Goal: Information Seeking & Learning: Learn about a topic

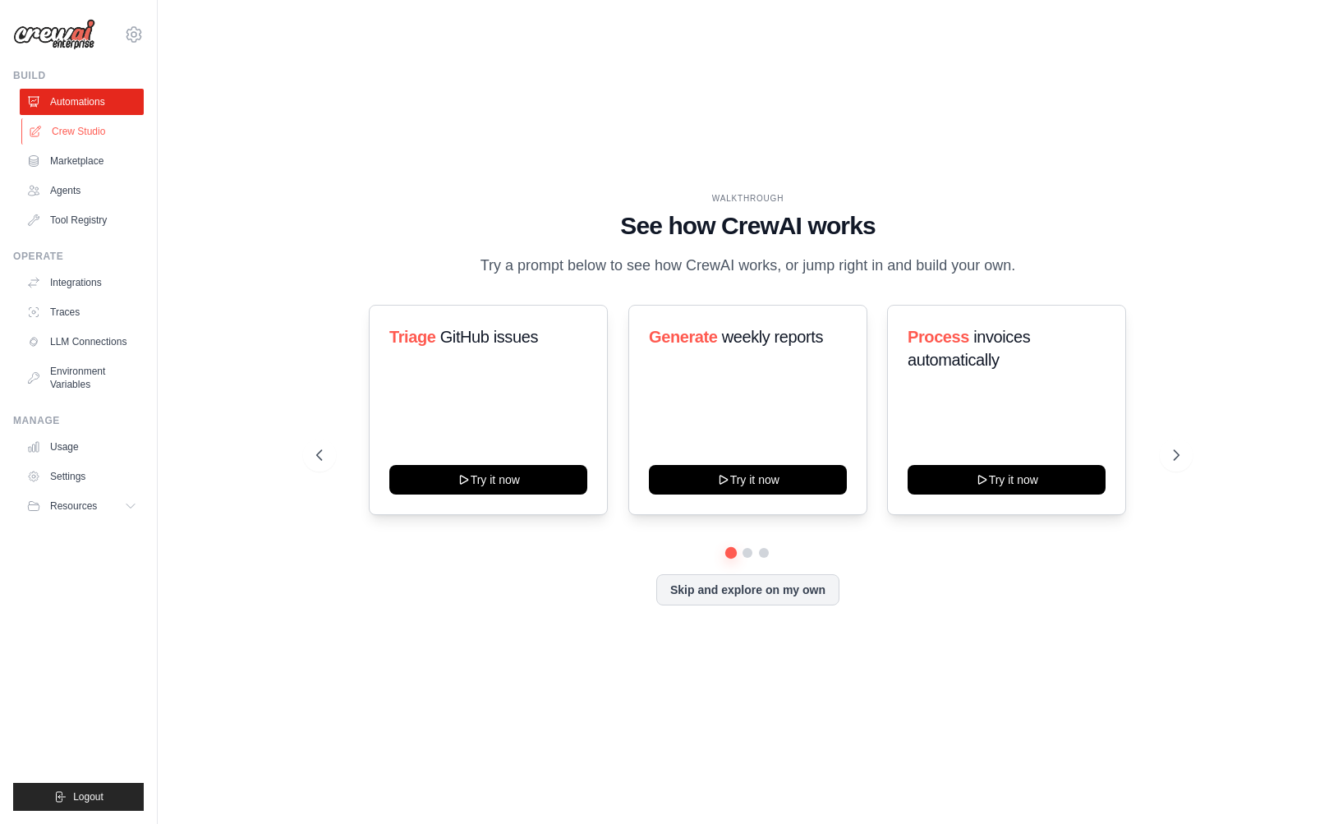
click at [85, 138] on link "Crew Studio" at bounding box center [83, 131] width 124 height 26
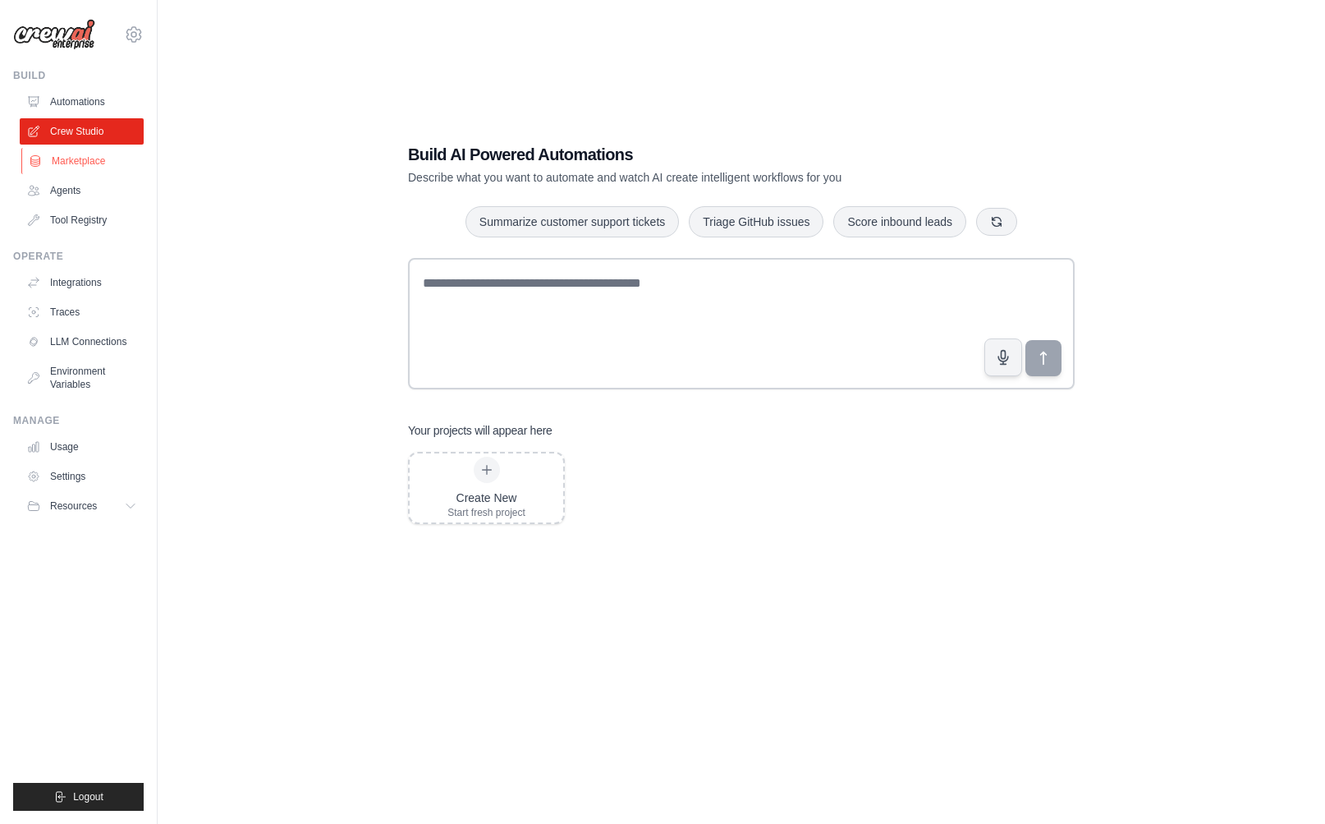
click at [89, 162] on link "Marketplace" at bounding box center [83, 161] width 124 height 26
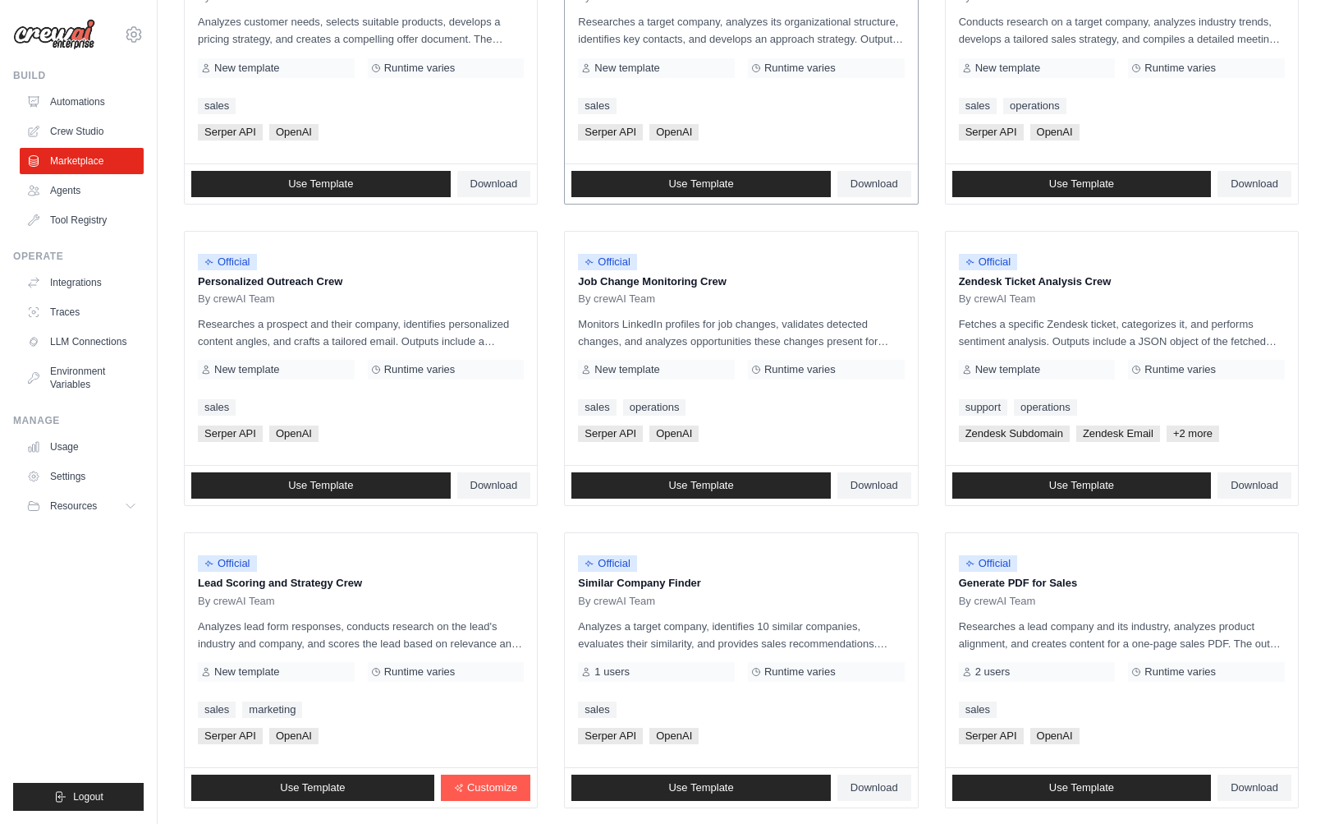
scroll to position [612, 0]
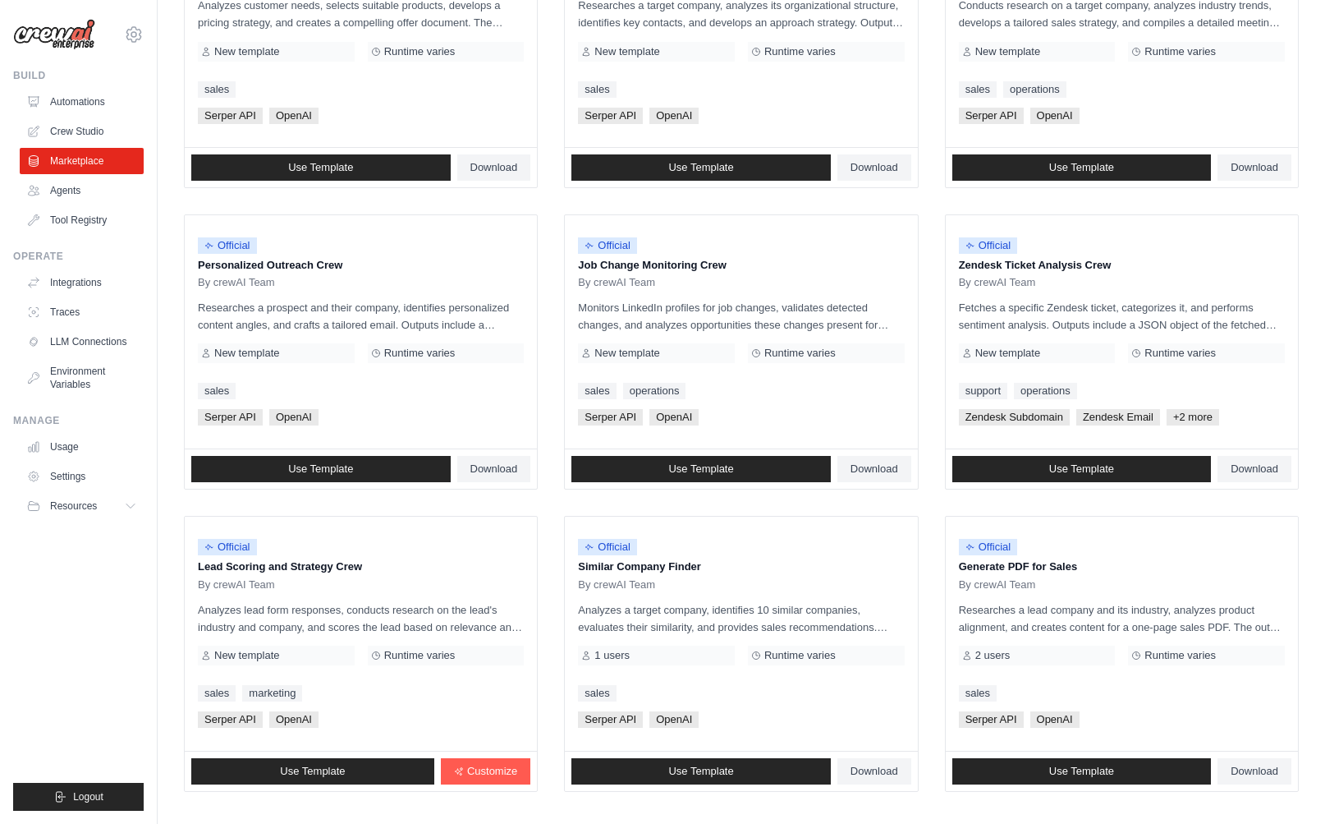
click at [105, 520] on ul "Build Automations Crew Studio Marketplace Agents" at bounding box center [78, 440] width 131 height 742
click at [104, 508] on button "Resources" at bounding box center [83, 506] width 124 height 26
click at [108, 542] on link "Documentation" at bounding box center [88, 533] width 114 height 23
